Goal: Task Accomplishment & Management: Complete application form

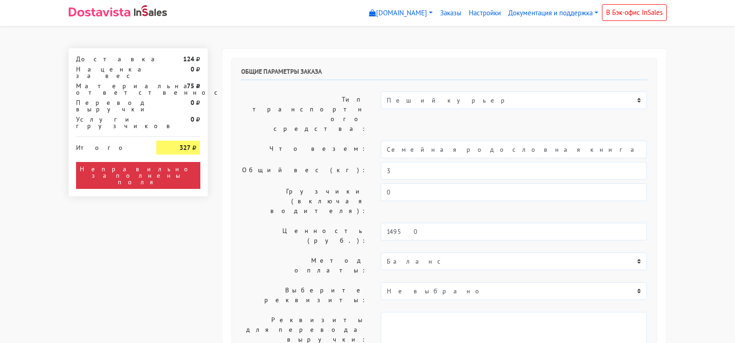
select select "10:30"
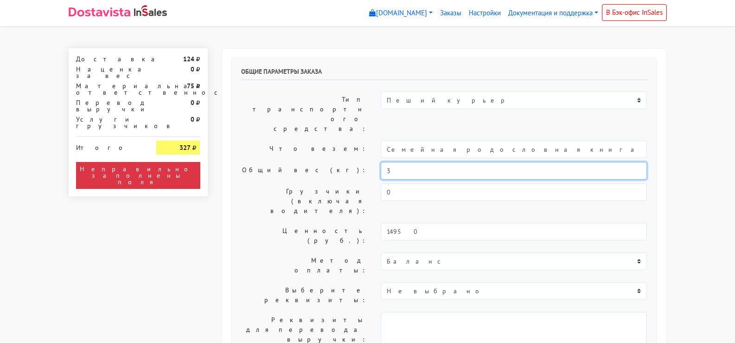
click at [400, 162] on input "3" at bounding box center [514, 171] width 266 height 18
type input "1"
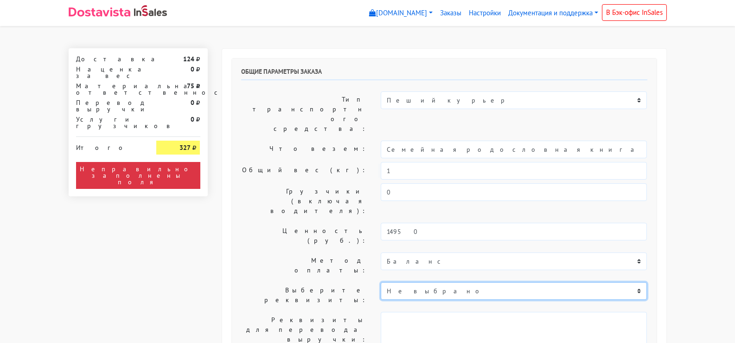
click at [417, 282] on select "Не выбрано Деньги надо перевести через СБП на карту ВТБ по номеру те..." at bounding box center [514, 291] width 266 height 18
select select "601"
click at [381, 282] on select "Не выбрано Деньги надо перевести через СБП на карту ВТБ по номеру те..." at bounding box center [514, 291] width 266 height 18
type textarea "Деньги надо перевести через СБП на карту ВТБ по номеру телефона [PHONE_NUMBER] …"
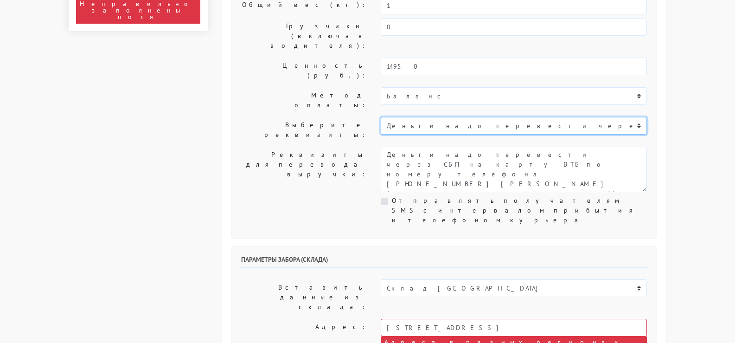
scroll to position [185, 0]
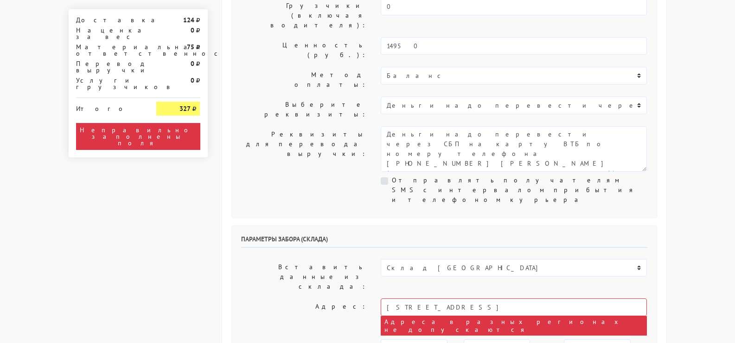
click at [390, 175] on div "Отправлять получателям SMS с интервалом прибытия и телефоном курьера" at bounding box center [514, 189] width 266 height 29
click at [384, 175] on div "Отправлять получателям SMS с интервалом прибытия и телефоном курьера" at bounding box center [514, 189] width 266 height 29
click at [392, 175] on label "Отправлять получателям SMS с интервалом прибытия и телефоном курьера" at bounding box center [519, 189] width 255 height 29
click at [392, 175] on input "Отправлять получателям SMS с интервалом прибытия и телефоном курьера" at bounding box center [395, 178] width 6 height 6
checkbox input "true"
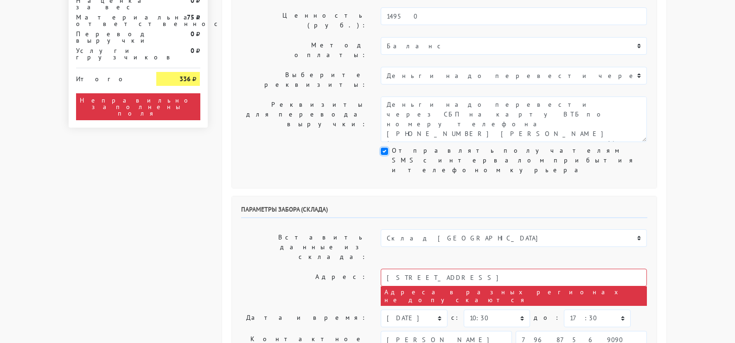
scroll to position [232, 0]
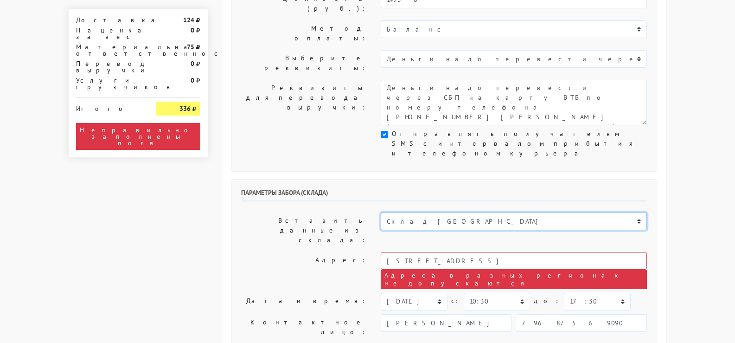
click at [422, 212] on select "Склад [GEOGRAPHIC_DATA]" at bounding box center [514, 221] width 266 height 18
select select
click at [381, 212] on select "Склад [GEOGRAPHIC_DATA]" at bounding box center [514, 221] width 266 height 18
select select
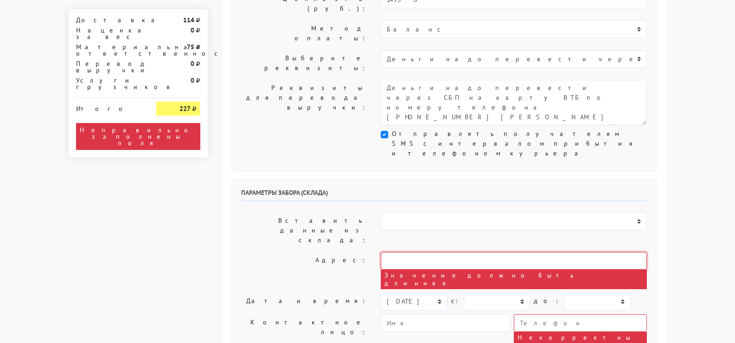
click at [424, 252] on input "text" at bounding box center [514, 261] width 266 height 18
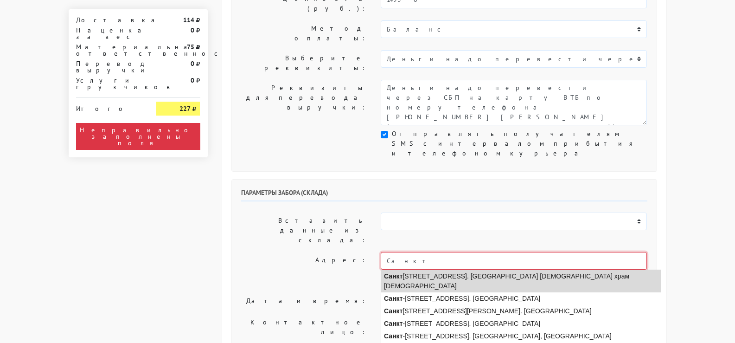
click at [466, 270] on li "[STREET_ADDRESS]. [GEOGRAPHIC_DATA] [DEMOGRAPHIC_DATA] храм [DEMOGRAPHIC_DATA]" at bounding box center [521, 281] width 280 height 22
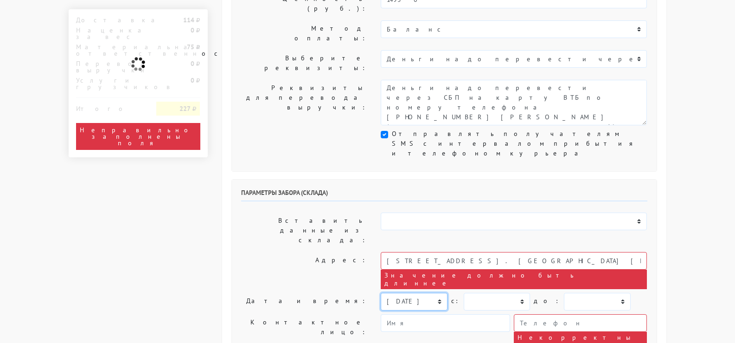
click at [413, 293] on select "[DATE] [DATE] [DATE] [DATE] [DATE] [DATE] [DATE] [DATE] [DATE]" at bounding box center [414, 302] width 66 height 18
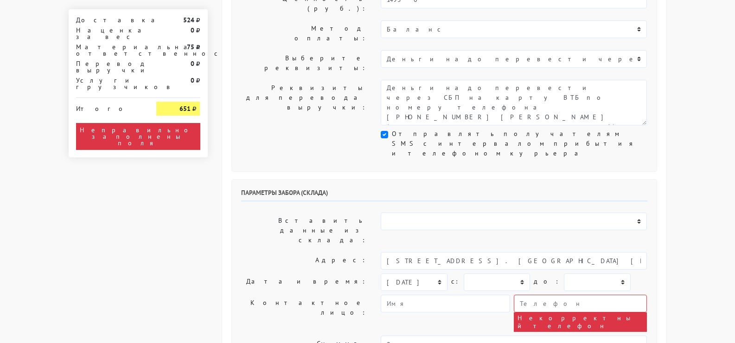
click at [268, 294] on label "Контактное лицо:" at bounding box center [304, 312] width 140 height 37
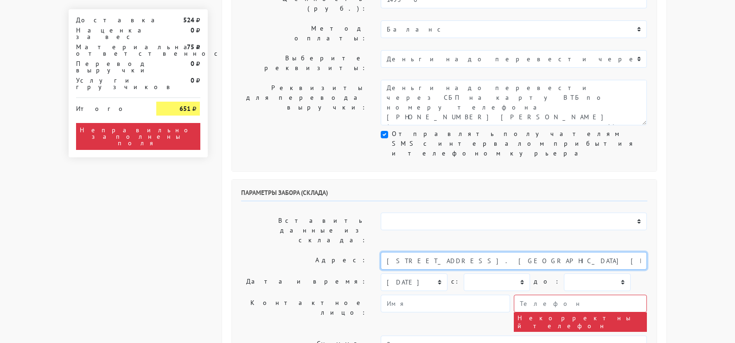
click at [445, 252] on input "[STREET_ADDRESS]. [GEOGRAPHIC_DATA] [DEMOGRAPHIC_DATA] храм [DEMOGRAPHIC_DATA]" at bounding box center [514, 261] width 266 height 18
paste input "[STREET_ADDRESS]"
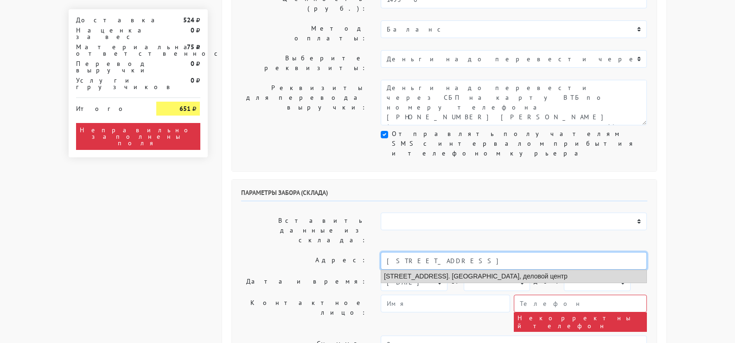
click at [448, 270] on li "[STREET_ADDRESS]. [GEOGRAPHIC_DATA], деловой центр" at bounding box center [513, 276] width 265 height 13
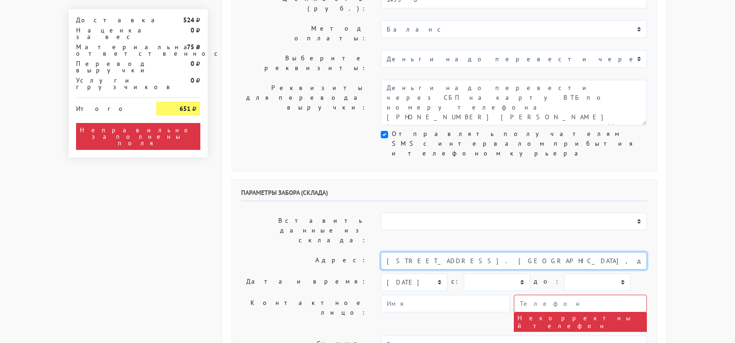
type input "[STREET_ADDRESS]. [GEOGRAPHIC_DATA], деловой центр"
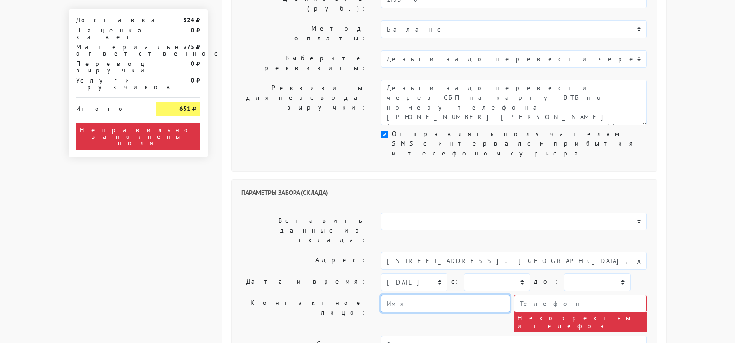
click at [422, 294] on input "text" at bounding box center [445, 303] width 129 height 18
type input "[PERSON_NAME]"
click at [523, 294] on input "text" at bounding box center [580, 303] width 133 height 18
paste input "[PHONE_NUMBER]"
click at [531, 294] on input "[PHONE_NUMBER]" at bounding box center [580, 303] width 133 height 18
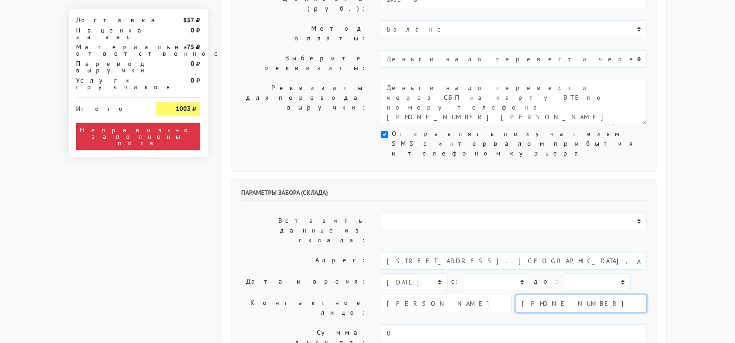
click at [539, 294] on input "[PHONE_NUMBER]" at bounding box center [581, 303] width 131 height 18
paste input "[PHONE_NUMBER]"
type input "[PHONE_NUMBER]"
paste textarea "[PHONE_NUMBER]"
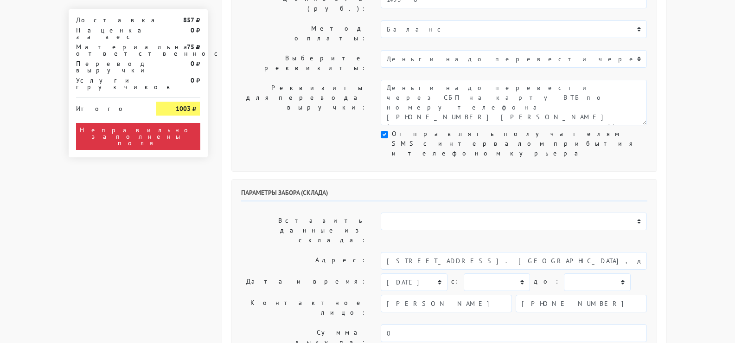
type textarea "[PHONE_NUMBER]"
click at [546, 294] on input "[PHONE_NUMBER]" at bounding box center [581, 303] width 131 height 18
paste input "[PHONE_NUMBER]"
click at [540, 294] on input "[PHONE_NUMBER]" at bounding box center [581, 303] width 131 height 18
click at [554, 294] on input "[PHONE_NUMBER]" at bounding box center [581, 303] width 131 height 18
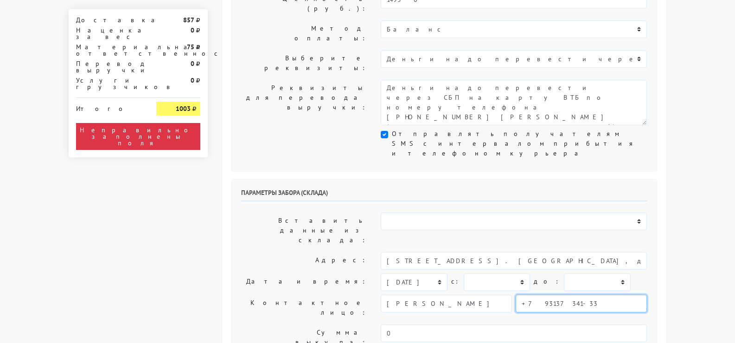
click at [559, 294] on input "+7 93137341-33" at bounding box center [581, 303] width 131 height 18
click at [562, 294] on input "+7 93137341-33" at bounding box center [581, 303] width 131 height 18
drag, startPoint x: 529, startPoint y: 198, endPoint x: 530, endPoint y: 203, distance: 5.3
click at [529, 294] on input "[PHONE_NUMBER]" at bounding box center [581, 303] width 131 height 18
click at [526, 294] on input "[PHONE_NUMBER]" at bounding box center [581, 303] width 131 height 18
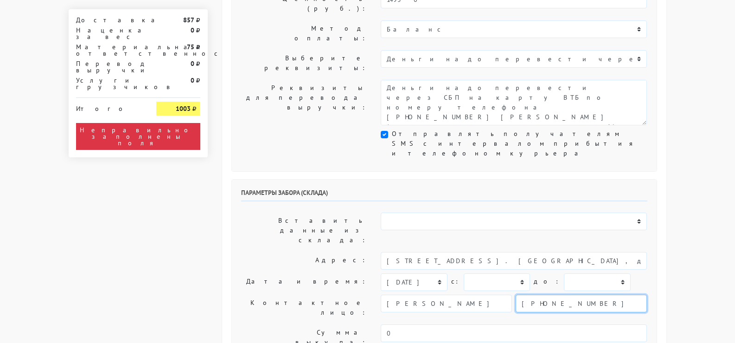
click at [568, 294] on input "[PHONE_NUMBER]" at bounding box center [581, 303] width 131 height 18
type input "[PHONE_NUMBER]"
click at [502, 273] on select "00:00 00:30 01:00 01:30 02:00 02:30 03:00 03:30 04:00 04:30 05:00 05:30 06:00 0…" at bounding box center [497, 282] width 66 height 18
select select "10:00"
click at [464, 273] on select "00:00 00:30 01:00 01:30 02:00 02:30 03:00 03:30 04:00 04:30 05:00 05:30 06:00 0…" at bounding box center [497, 282] width 66 height 18
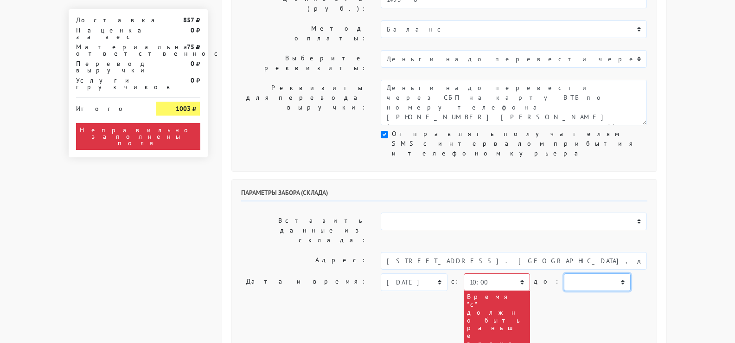
click at [566, 273] on select "00:00 00:30 01:00 01:30 02:00 02:30 03:00 03:30 04:00 04:30 05:00 05:30 06:00 0…" at bounding box center [597, 282] width 66 height 18
select select "14:00"
click at [564, 273] on select "00:00 00:30 01:00 01:30 02:00 02:30 03:00 03:30 04:00 04:30 05:00 05:30 06:00 0…" at bounding box center [597, 282] width 66 height 18
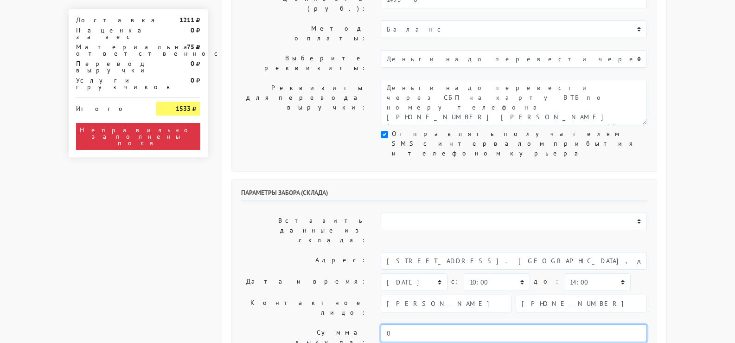
click at [418, 324] on input "0" at bounding box center [514, 333] width 266 height 18
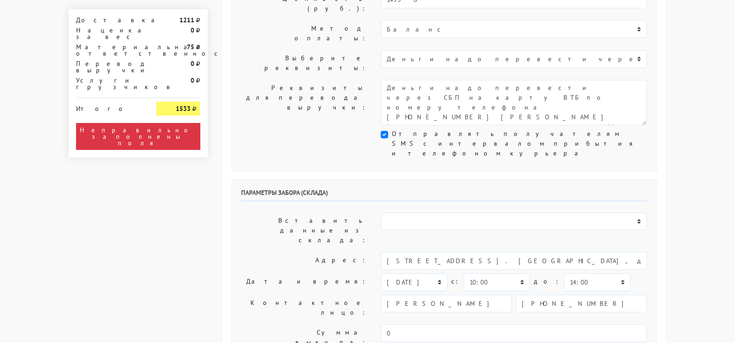
paste textarea "Это компания "[PERSON_NAME], Родословные книги". Скажите, что вы от компании По…"
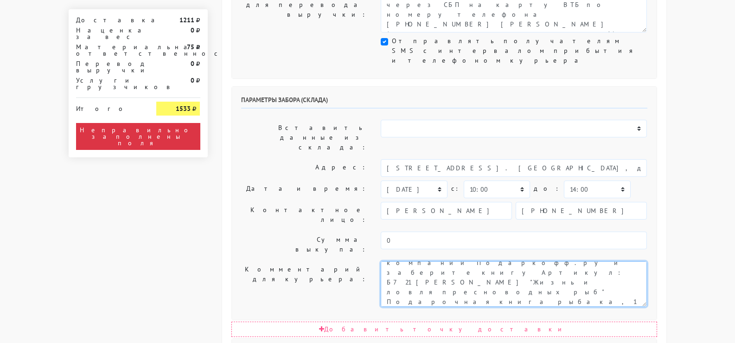
scroll to position [0, 0]
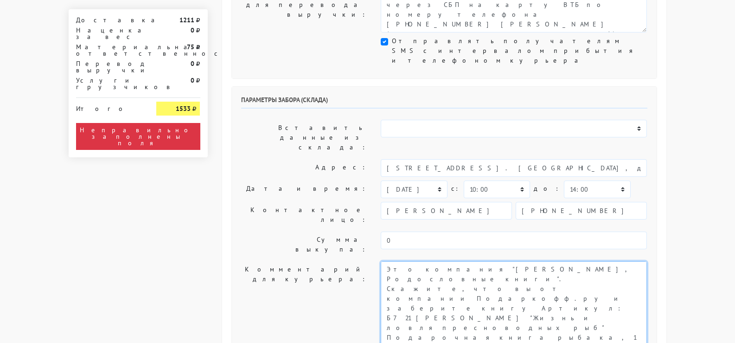
drag, startPoint x: 644, startPoint y: 181, endPoint x: 638, endPoint y: 314, distance: 133.2
drag, startPoint x: 445, startPoint y: 223, endPoint x: 363, endPoint y: 223, distance: 82.1
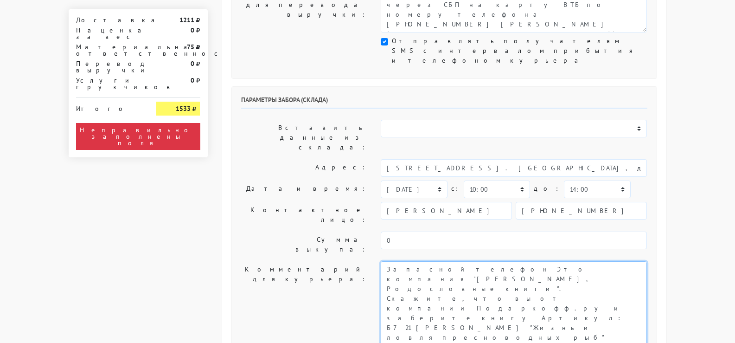
paste textarea "[PHONE_NUMBER]"
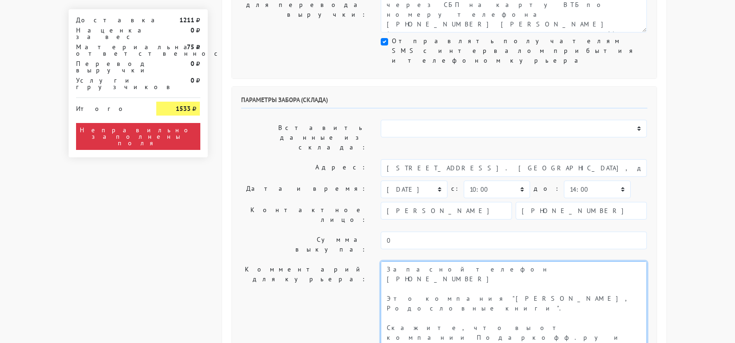
drag, startPoint x: 407, startPoint y: 213, endPoint x: 411, endPoint y: 205, distance: 9.5
paste textarea "К1224, Код: 1366106, Название: Родословная книга «Свадебная Престиж», Цена в пр…"
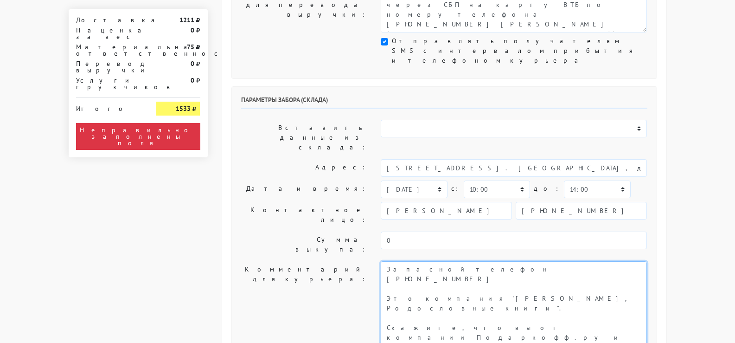
drag, startPoint x: 476, startPoint y: 203, endPoint x: 440, endPoint y: 203, distance: 35.7
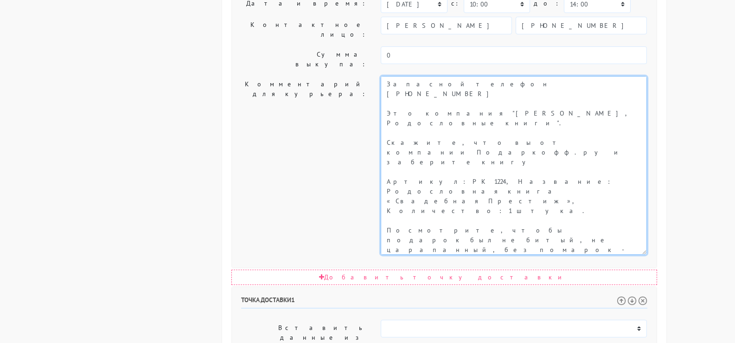
scroll to position [510, 0]
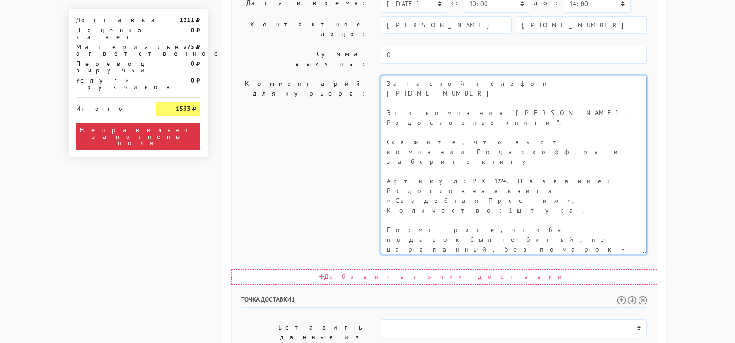
type textarea "Запасной телефон [PHONE_NUMBER] Это компания "[PERSON_NAME], Родословные книги"…"
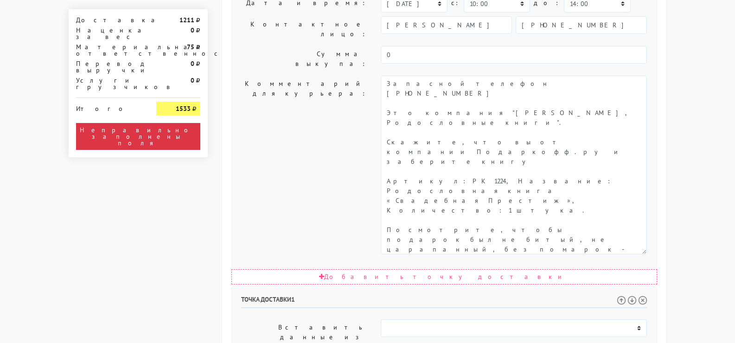
select select "14:30"
select select "11:00"
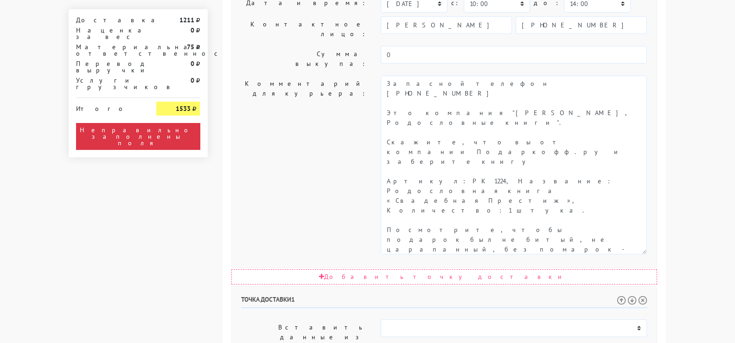
click at [679, 262] on body "[DOMAIN_NAME] [DOMAIN_NAME] Выйти Заказы Настройки 0 0" at bounding box center [367, 124] width 735 height 1268
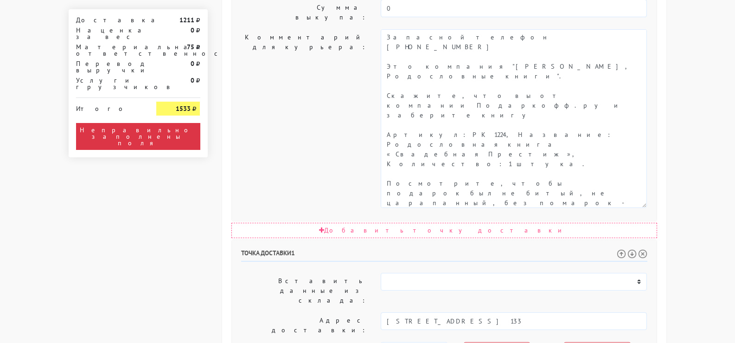
scroll to position [681, 0]
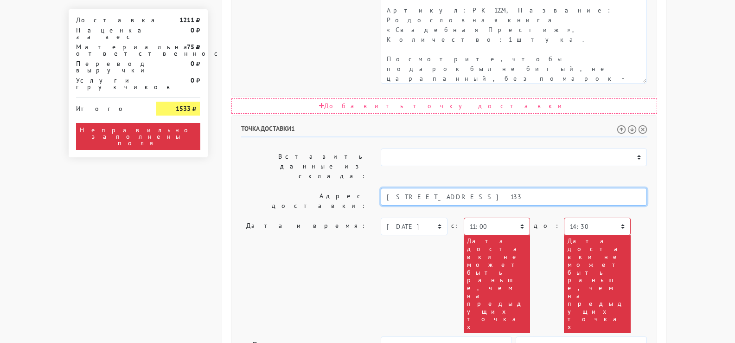
click at [518, 188] on input "[STREET_ADDRESS] 133" at bounding box center [514, 197] width 266 height 18
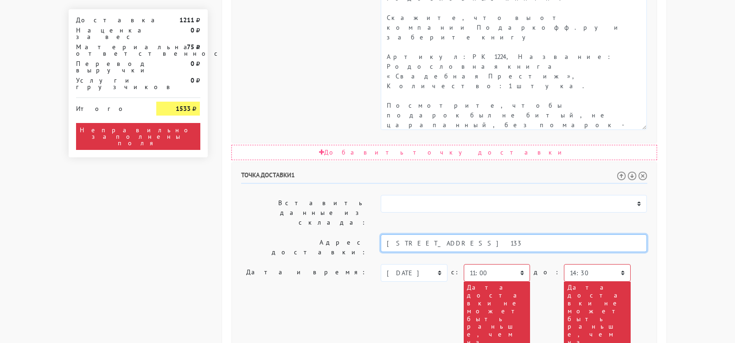
scroll to position [588, 0]
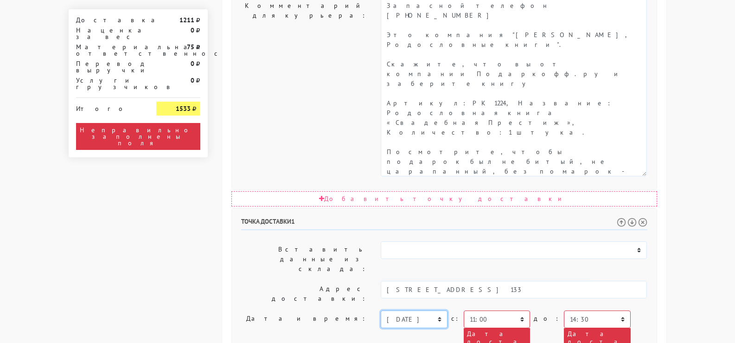
click at [403, 310] on select "[DATE] [DATE] [DATE] [DATE] [DATE] [DATE] [DATE] [DATE] [DATE] [DATE] [DATE] [D…" at bounding box center [414, 319] width 66 height 18
click at [381, 310] on select "[DATE] [DATE] [DATE] [DATE] [DATE] [DATE] [DATE] [DATE] [DATE] [DATE] [DATE] [D…" at bounding box center [414, 319] width 66 height 18
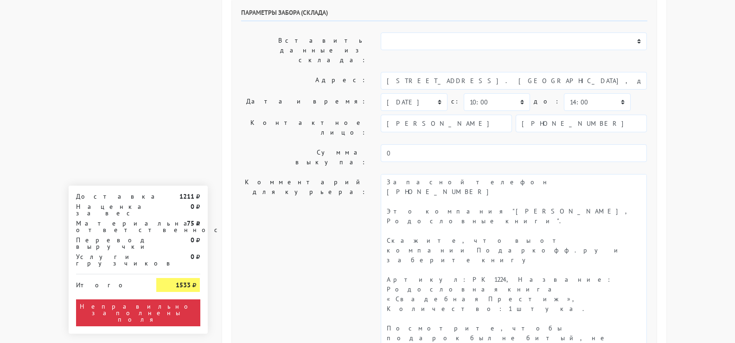
scroll to position [356, 0]
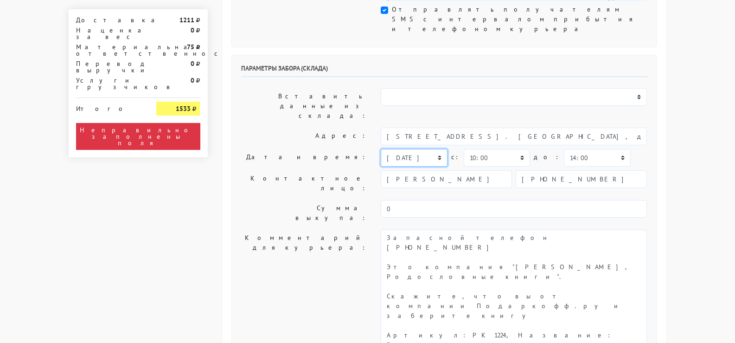
click at [414, 149] on select "[DATE] [DATE] [DATE] [DATE] [DATE] [DATE] [DATE] [DATE] [DATE]" at bounding box center [414, 158] width 66 height 18
select select "[DATE]"
click at [381, 149] on select "[DATE] [DATE] [DATE] [DATE] [DATE] [DATE] [DATE] [DATE] [DATE]" at bounding box center [414, 158] width 66 height 18
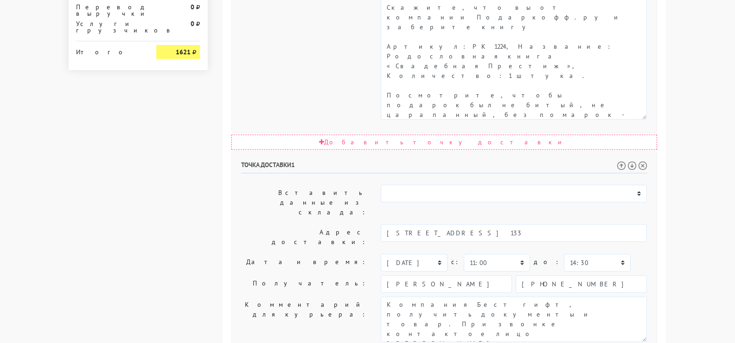
scroll to position [646, 0]
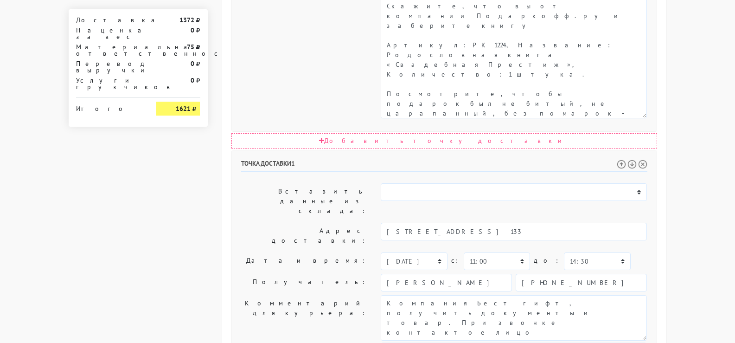
drag, startPoint x: 404, startPoint y: 204, endPoint x: 340, endPoint y: 204, distance: 64.0
type input "14950"
